Goal: Transaction & Acquisition: Purchase product/service

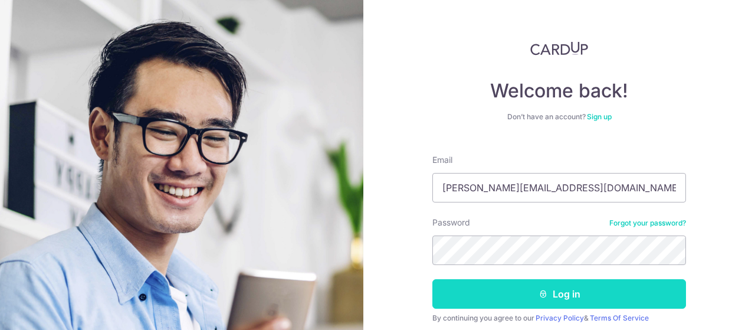
click at [587, 295] on button "Log in" at bounding box center [558, 293] width 253 height 29
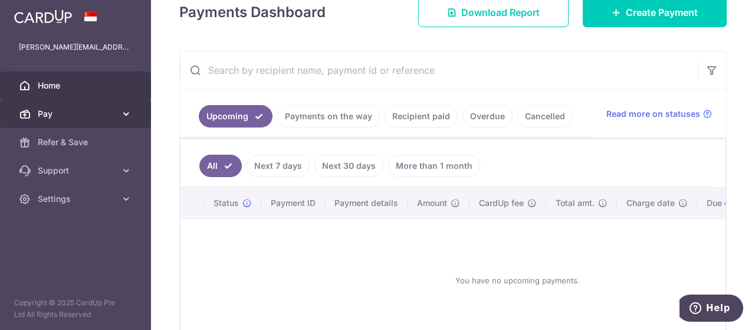
click at [126, 115] on icon at bounding box center [126, 114] width 12 height 12
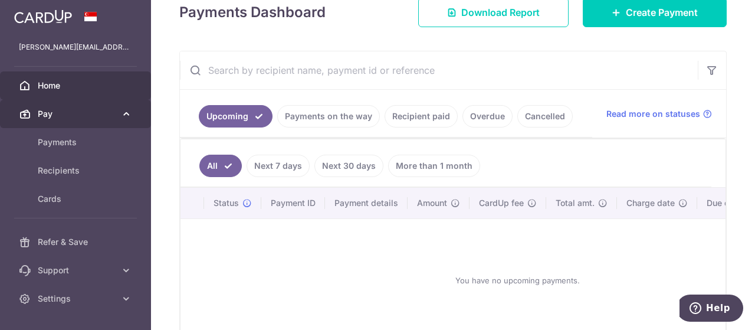
click at [126, 115] on icon at bounding box center [126, 114] width 12 height 12
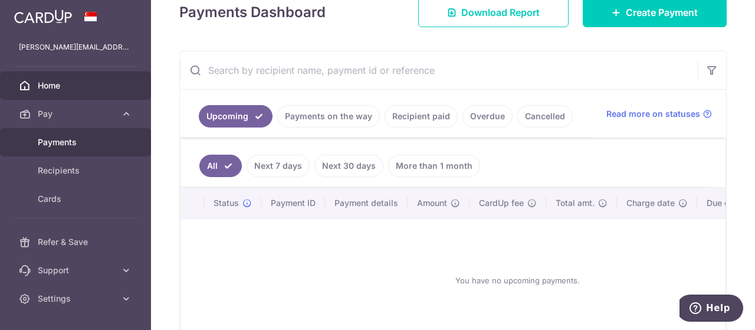
click at [71, 140] on span "Payments" at bounding box center [77, 142] width 78 height 12
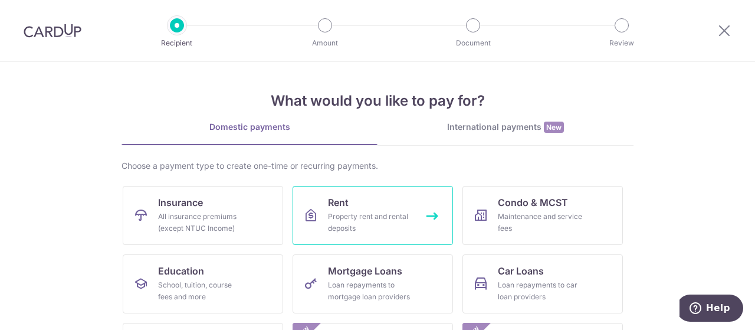
click at [363, 220] on div "Property rent and rental deposits" at bounding box center [370, 222] width 85 height 24
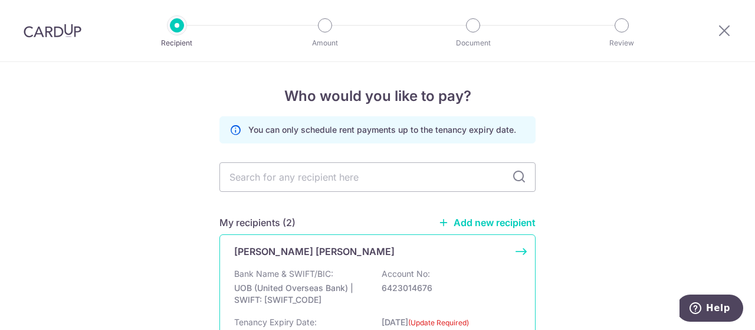
click at [260, 269] on p "Bank Name & SWIFT/BIC:" at bounding box center [283, 274] width 99 height 12
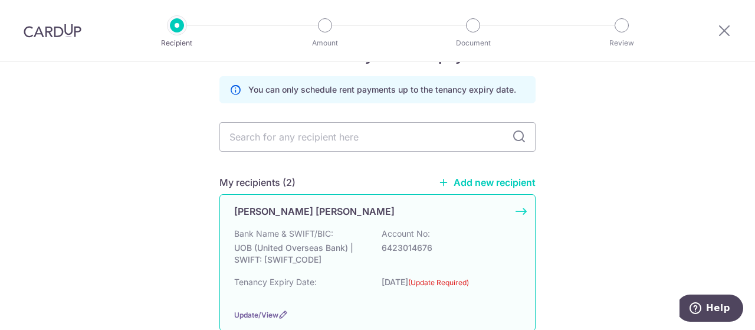
scroll to position [59, 0]
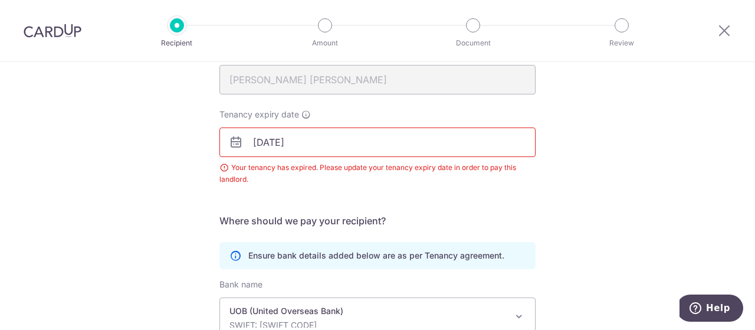
scroll to position [125, 0]
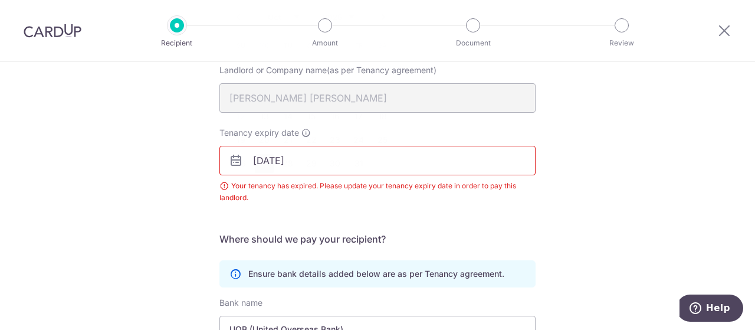
click at [256, 166] on body "Recipient Amount Document Review Recipient Details Your recipient does not need…" at bounding box center [377, 165] width 755 height 330
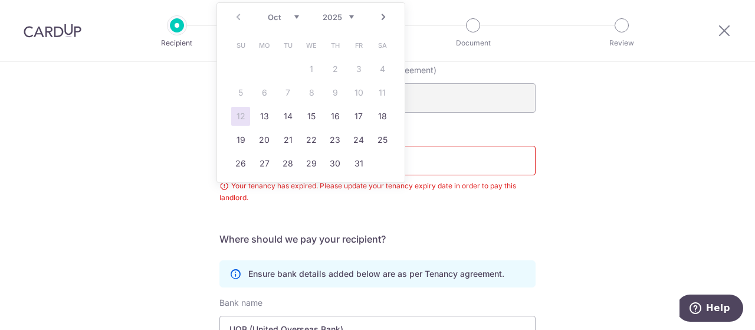
click at [383, 19] on link "Next" at bounding box center [383, 17] width 14 height 14
click at [383, 18] on link "Next" at bounding box center [383, 17] width 14 height 14
click at [306, 116] on link "14" at bounding box center [311, 116] width 19 height 19
type input "[DATE]"
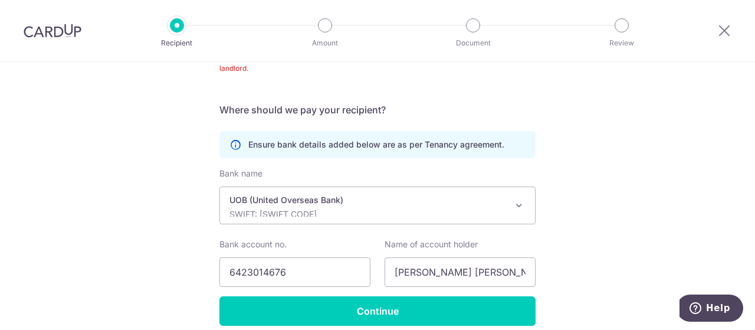
scroll to position [304, 0]
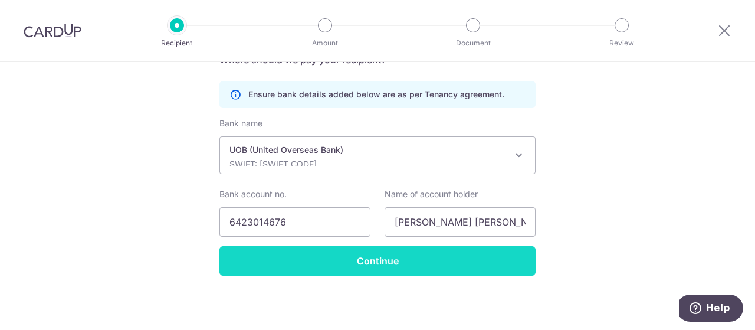
click at [374, 263] on input "Continue" at bounding box center [377, 260] width 316 height 29
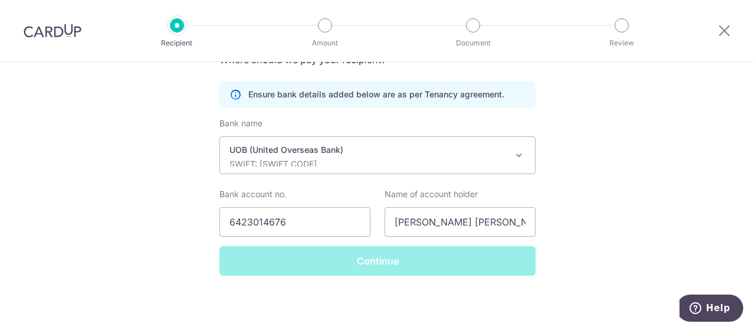
click at [374, 263] on div "Continue" at bounding box center [377, 260] width 330 height 29
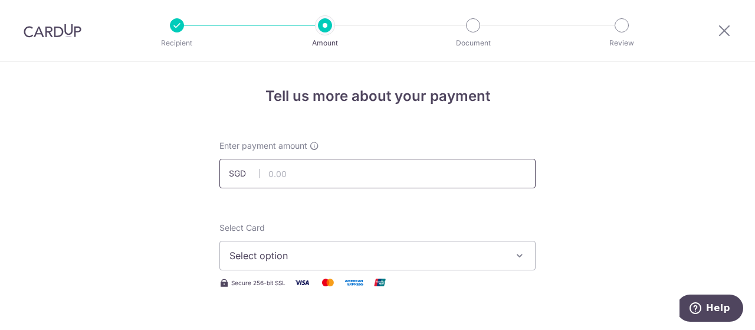
click at [275, 179] on input "text" at bounding box center [377, 173] width 316 height 29
type input "7,000.00"
click at [316, 253] on span "Select option" at bounding box center [366, 255] width 275 height 14
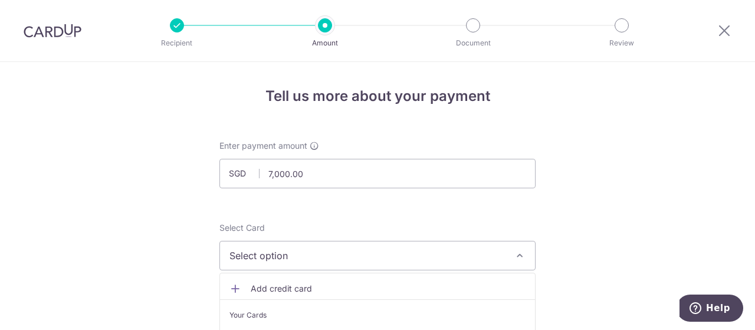
click at [316, 253] on span "Select option" at bounding box center [366, 255] width 275 height 14
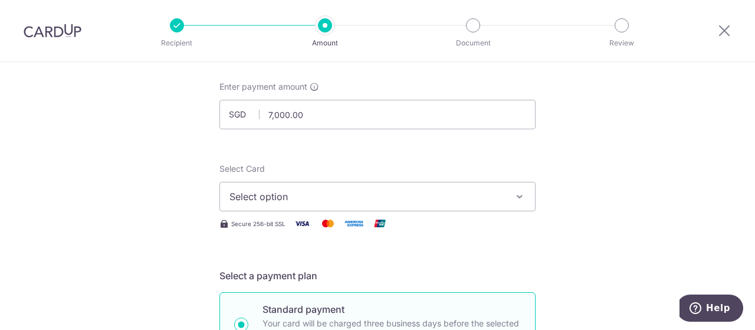
click at [294, 197] on span "Select option" at bounding box center [366, 196] width 275 height 14
click at [286, 204] on button "Select option" at bounding box center [377, 196] width 316 height 29
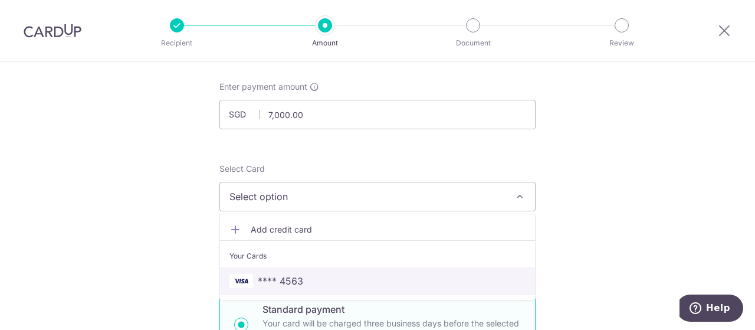
drag, startPoint x: 299, startPoint y: 275, endPoint x: 299, endPoint y: 282, distance: 7.1
click at [299, 275] on span "**** 4563" at bounding box center [377, 281] width 296 height 14
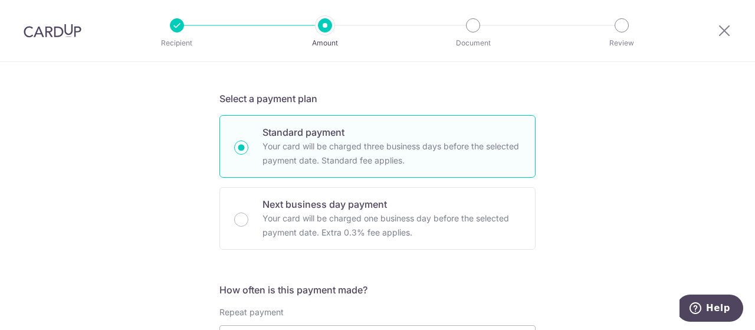
scroll to position [354, 0]
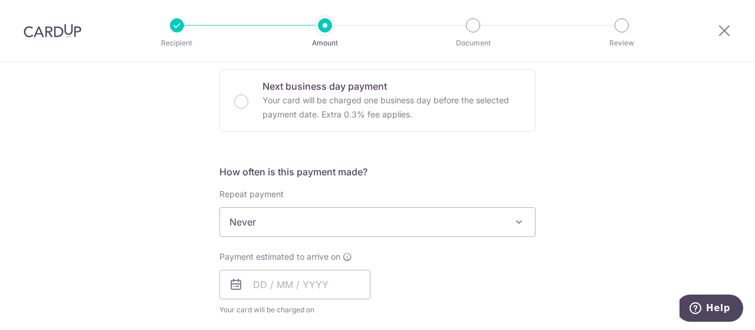
click at [251, 214] on span "Never" at bounding box center [377, 222] width 315 height 28
click at [253, 223] on span "Never" at bounding box center [377, 222] width 315 height 28
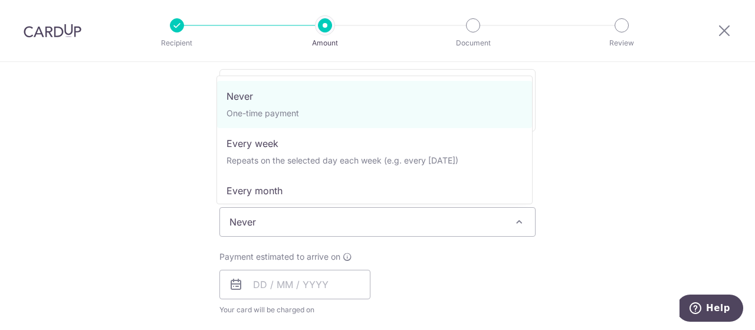
click at [253, 223] on span "Never" at bounding box center [377, 222] width 315 height 28
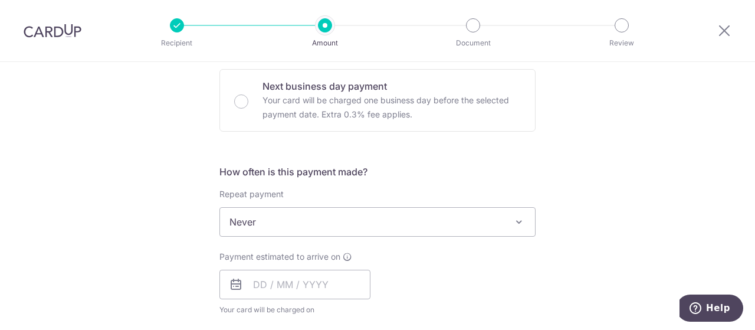
click at [512, 224] on span at bounding box center [519, 222] width 14 height 14
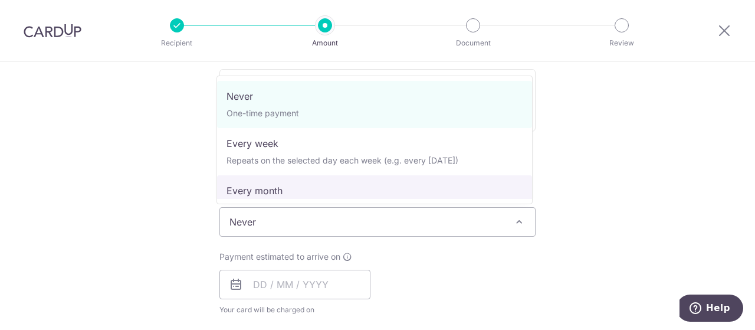
select select "3"
type input "14/01/2026"
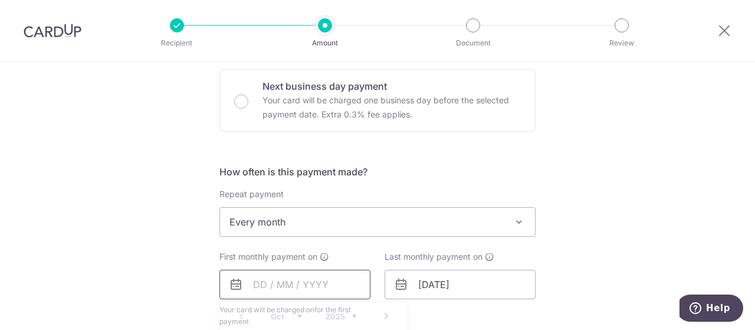
click at [261, 285] on input "text" at bounding box center [294, 283] width 151 height 29
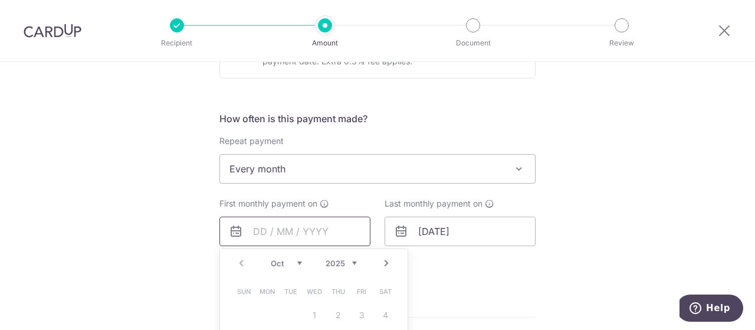
scroll to position [472, 0]
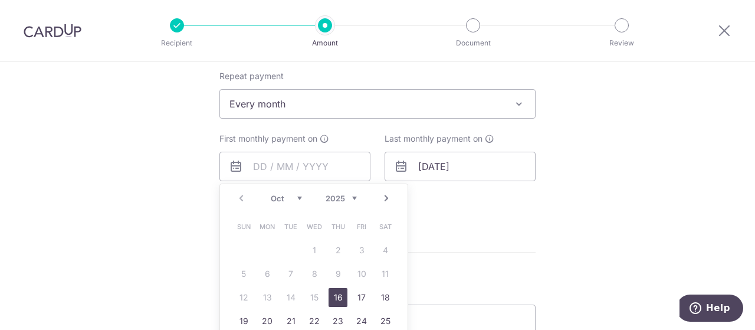
click at [333, 294] on link "16" at bounding box center [337, 297] width 19 height 19
type input "[DATE]"
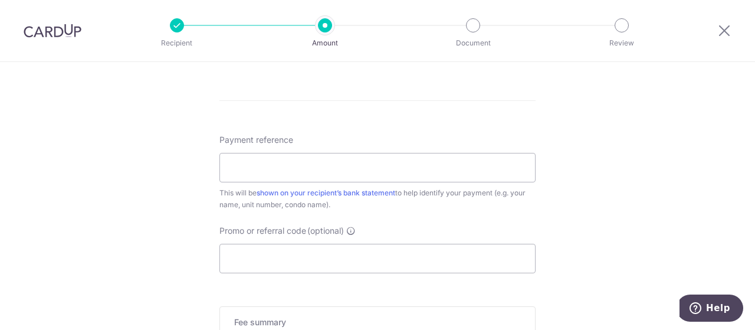
scroll to position [707, 0]
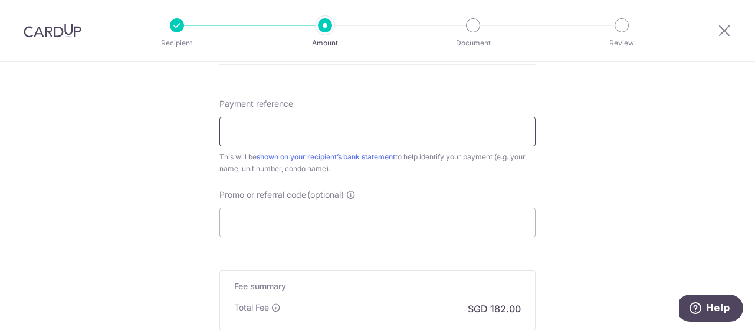
click at [283, 127] on input "Payment reference" at bounding box center [377, 131] width 316 height 29
type input "[PHONE_NUMBER]"
click at [310, 228] on input "Promo or referral code (optional)" at bounding box center [377, 222] width 316 height 29
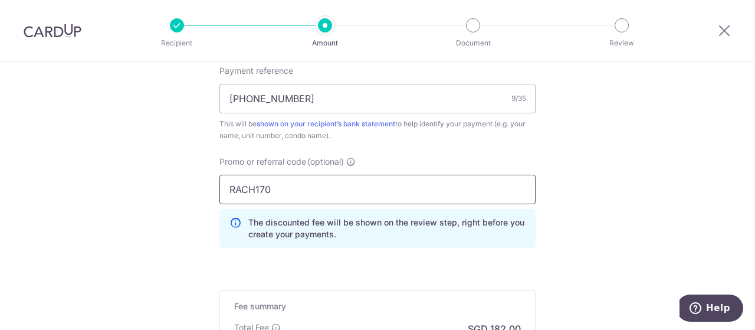
scroll to position [884, 0]
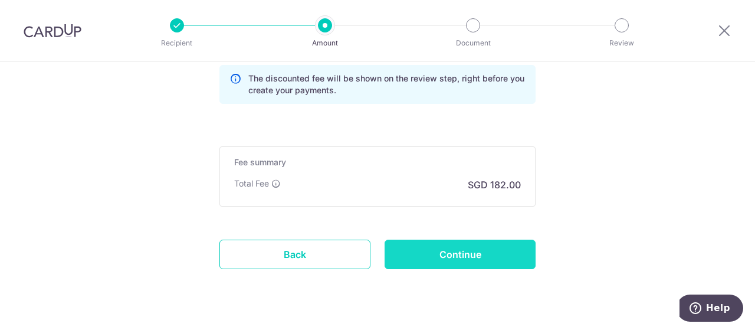
type input "RACH170"
click at [430, 258] on input "Continue" at bounding box center [459, 253] width 151 height 29
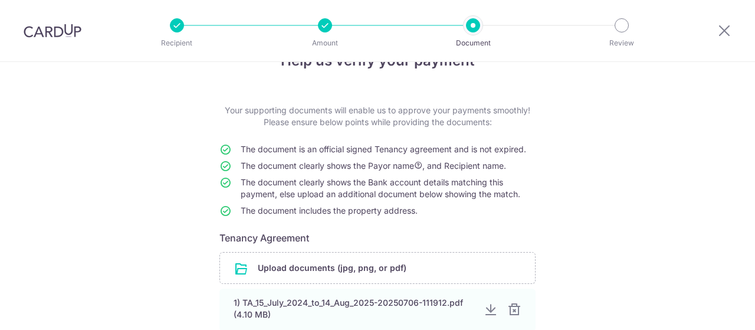
scroll to position [59, 0]
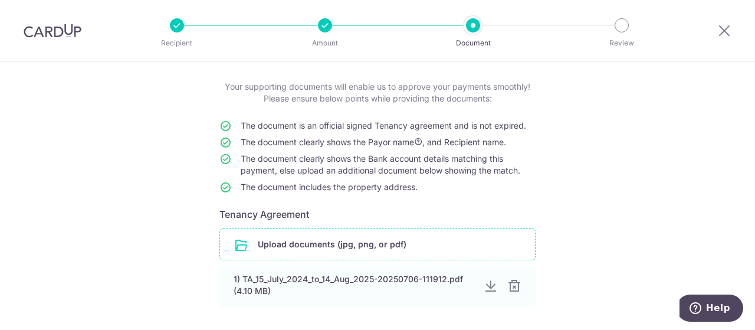
click at [272, 245] on input "file" at bounding box center [377, 244] width 315 height 31
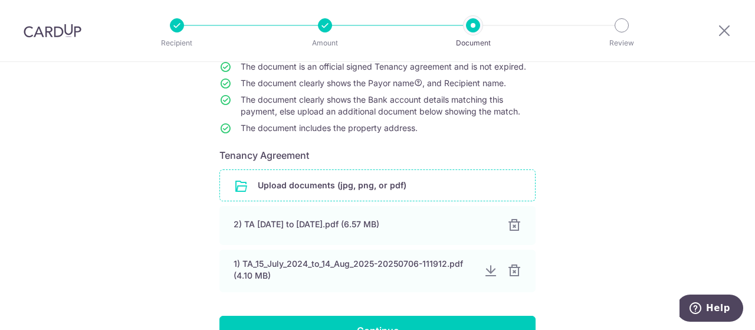
scroll to position [177, 0]
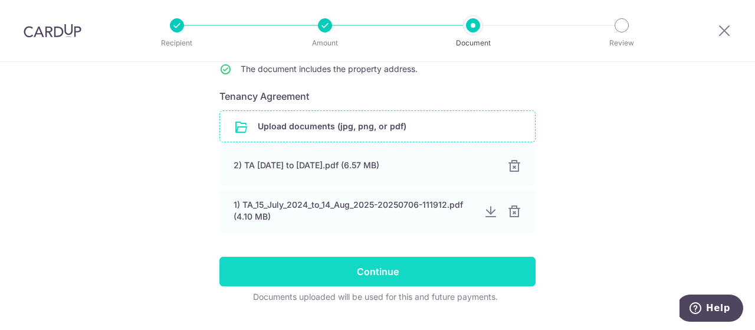
click at [373, 274] on input "Continue" at bounding box center [377, 270] width 316 height 29
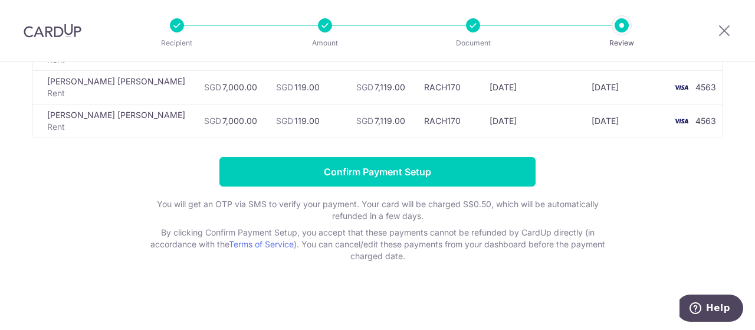
scroll to position [28, 0]
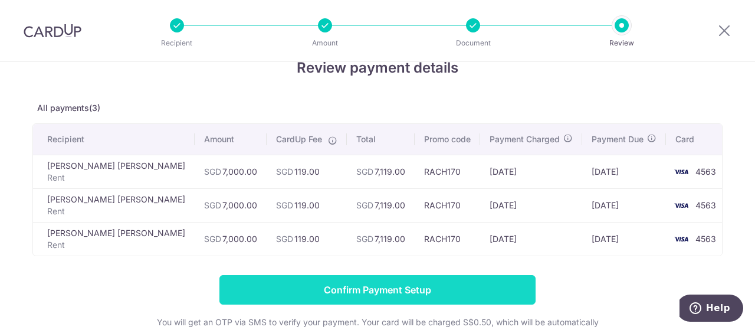
click at [368, 286] on input "Confirm Payment Setup" at bounding box center [377, 289] width 316 height 29
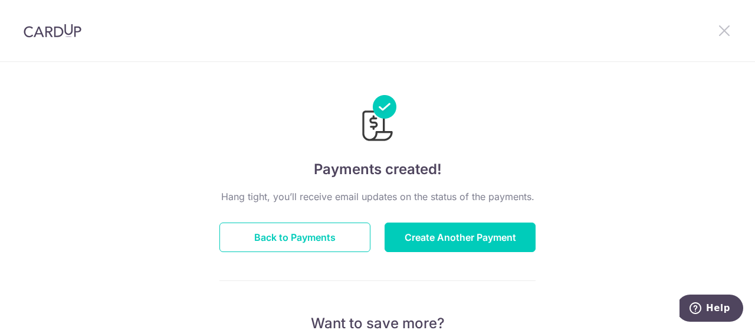
click at [722, 30] on icon at bounding box center [724, 30] width 14 height 15
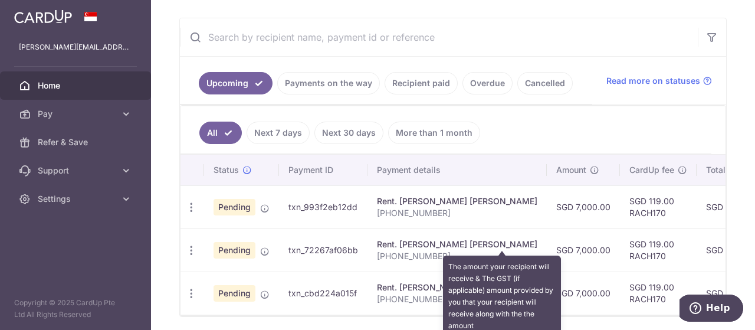
scroll to position [239, 0]
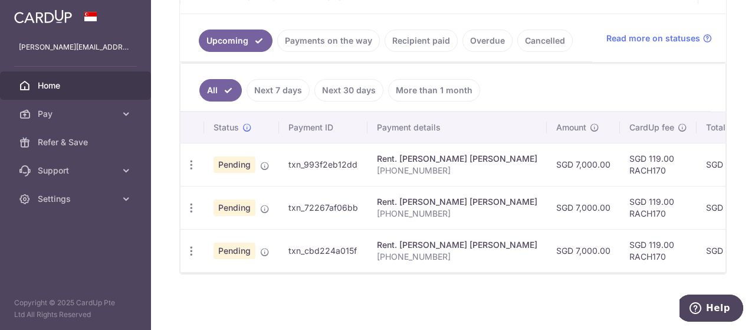
click at [411, 39] on link "Recipient paid" at bounding box center [420, 40] width 73 height 22
click at [411, 39] on div "× Pause Schedule Pause all future payments in this series Pause just this one p…" at bounding box center [453, 165] width 604 height 330
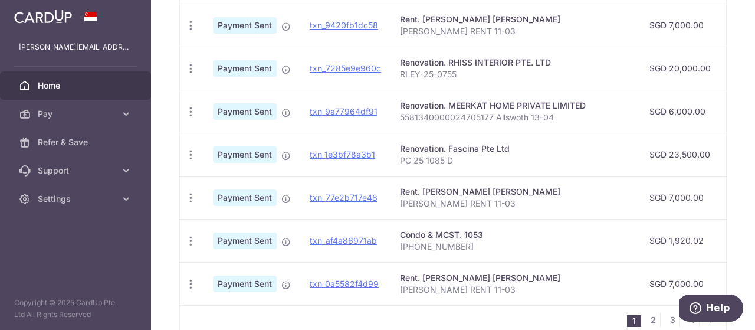
scroll to position [519, 0]
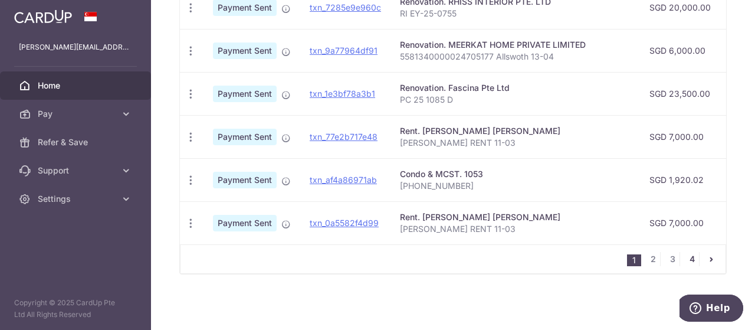
click at [684, 259] on link "4" at bounding box center [691, 259] width 14 height 14
click at [0, 0] on div at bounding box center [0, 0] width 0 height 0
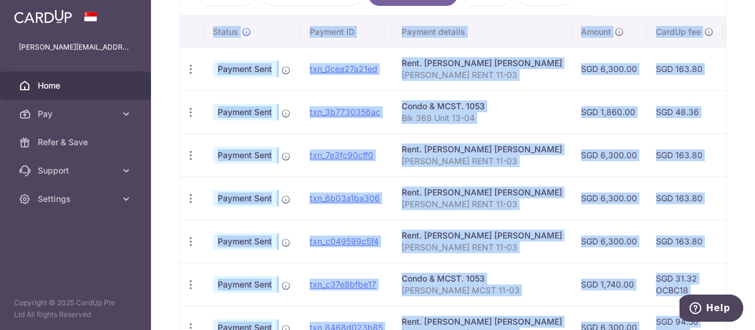
scroll to position [390, 0]
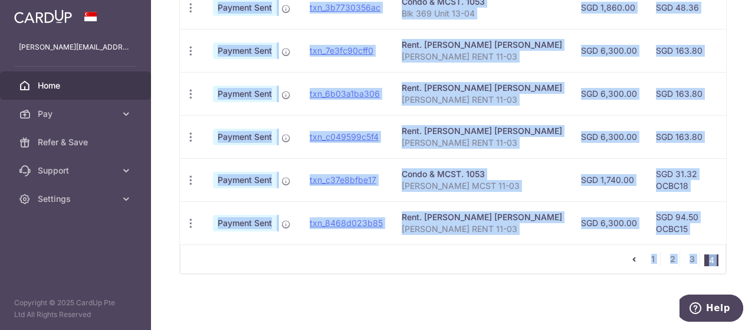
click at [460, 264] on div "1 2 3 4" at bounding box center [453, 258] width 546 height 29
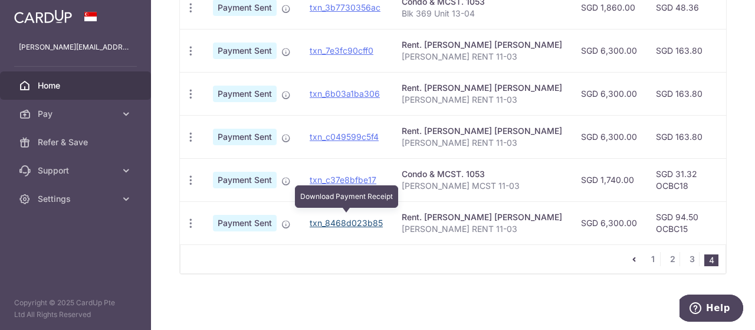
click at [373, 220] on link "txn_8468d023b85" at bounding box center [345, 223] width 73 height 10
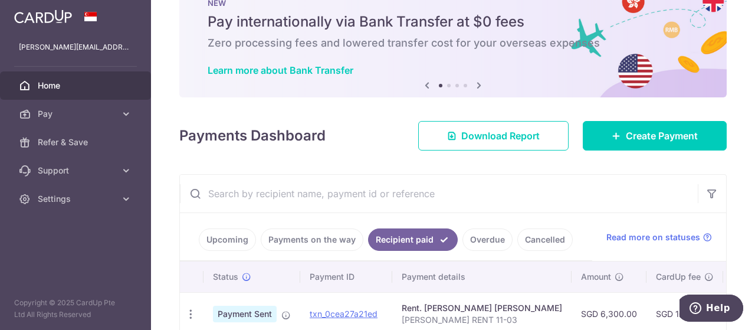
scroll to position [37, 0]
